Goal: Task Accomplishment & Management: Use online tool/utility

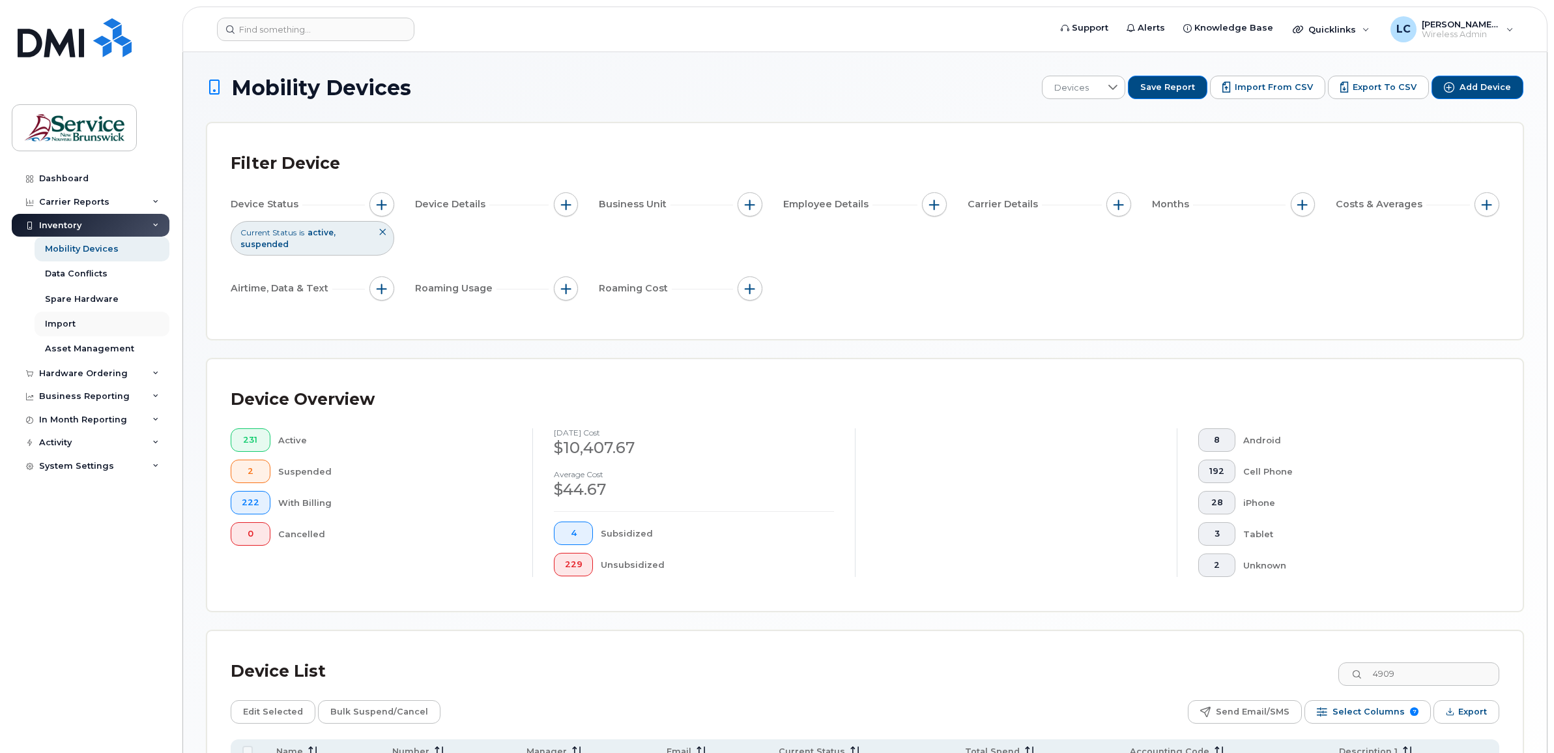
scroll to position [144, 0]
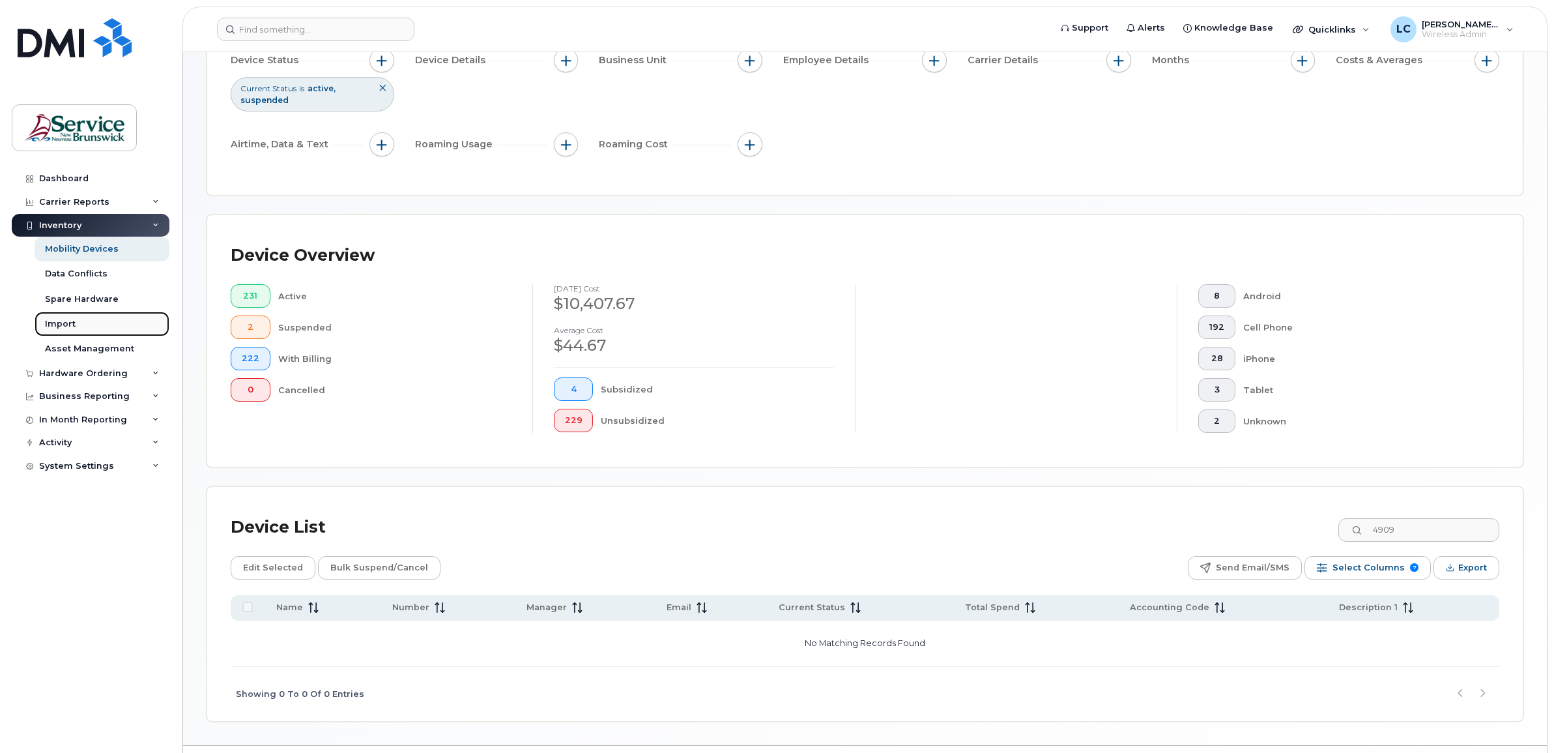
click at [106, 319] on link "Import" at bounding box center [102, 323] width 135 height 25
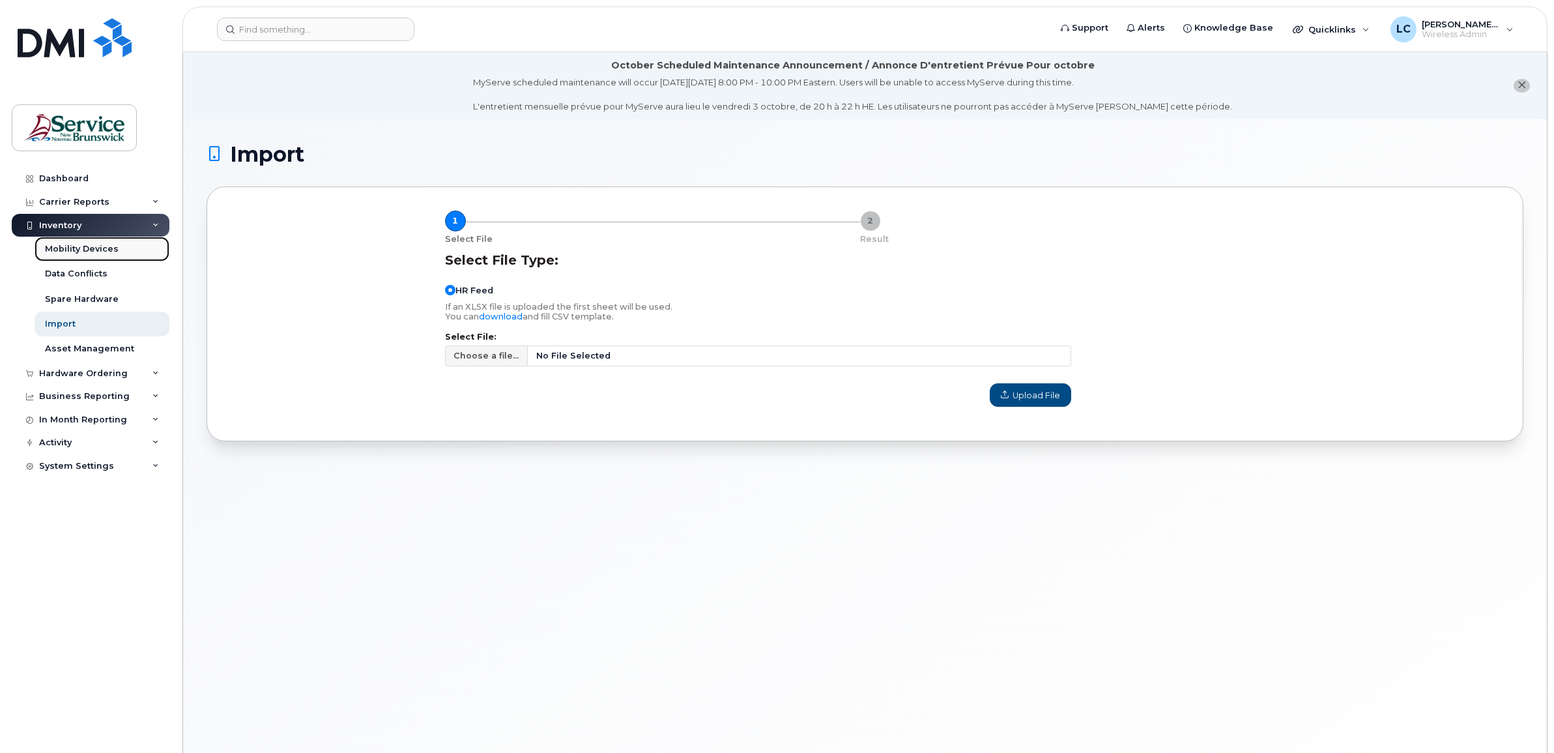
click at [82, 246] on div "Mobility Devices" at bounding box center [82, 249] width 74 height 12
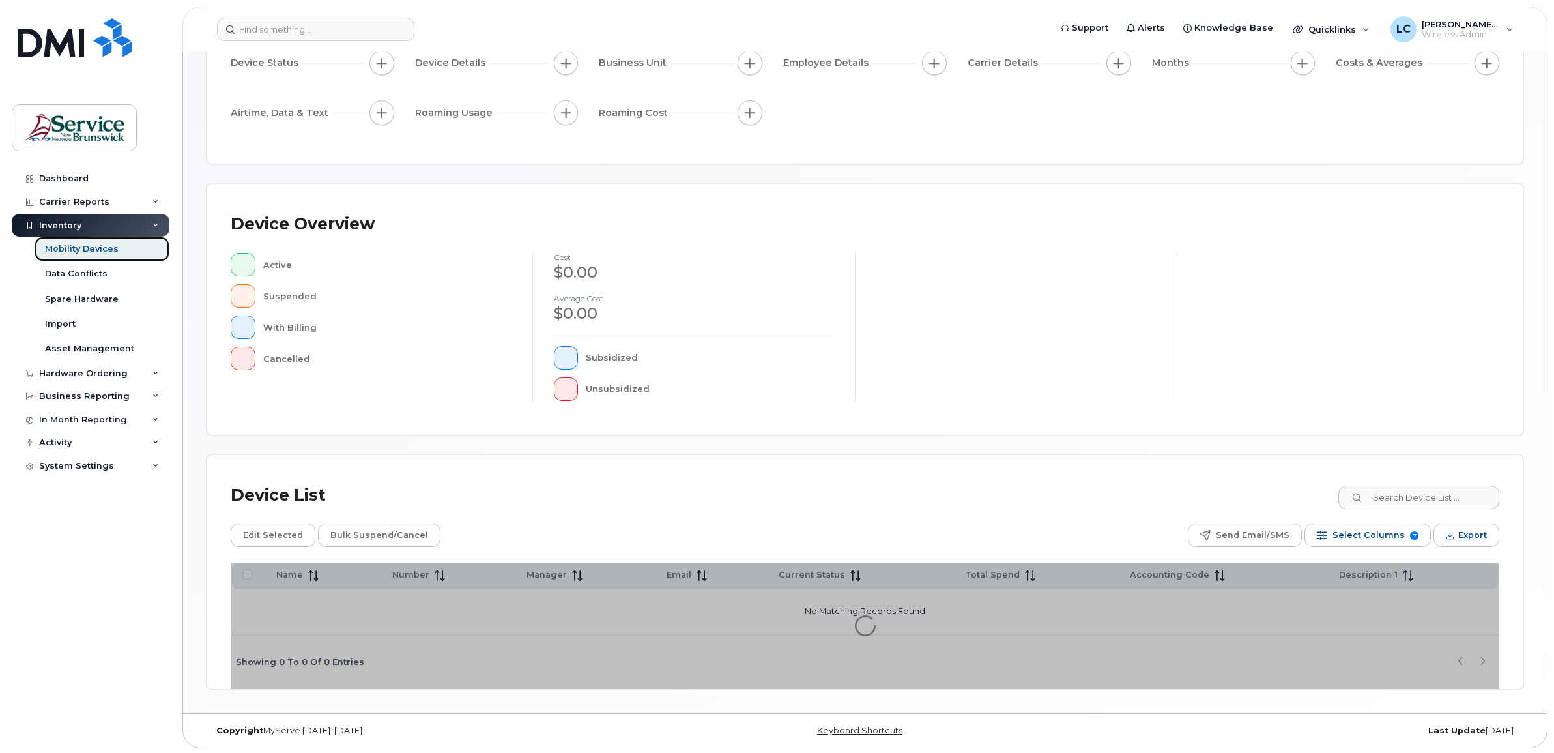
scroll to position [144, 0]
click at [82, 246] on div "Mobility Devices" at bounding box center [82, 249] width 74 height 12
